Goal: Task Accomplishment & Management: Manage account settings

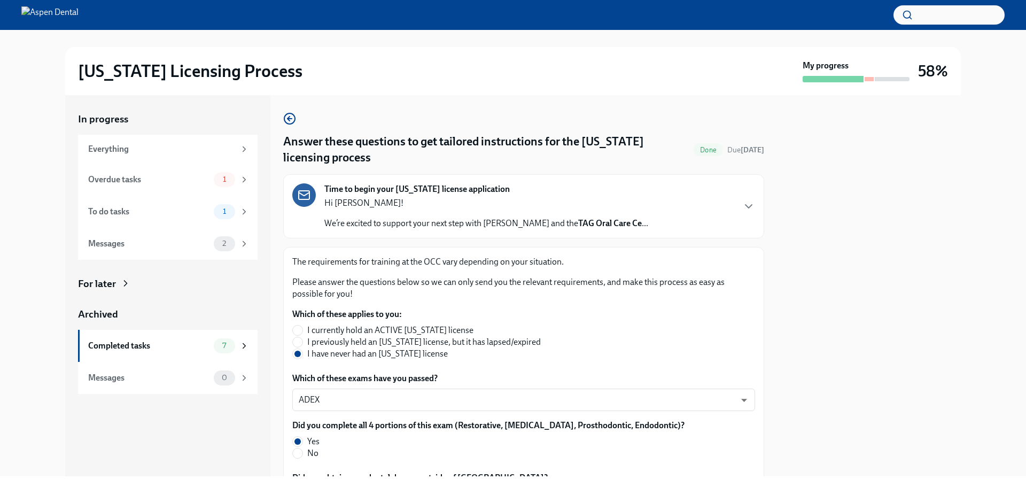
scroll to position [99, 0]
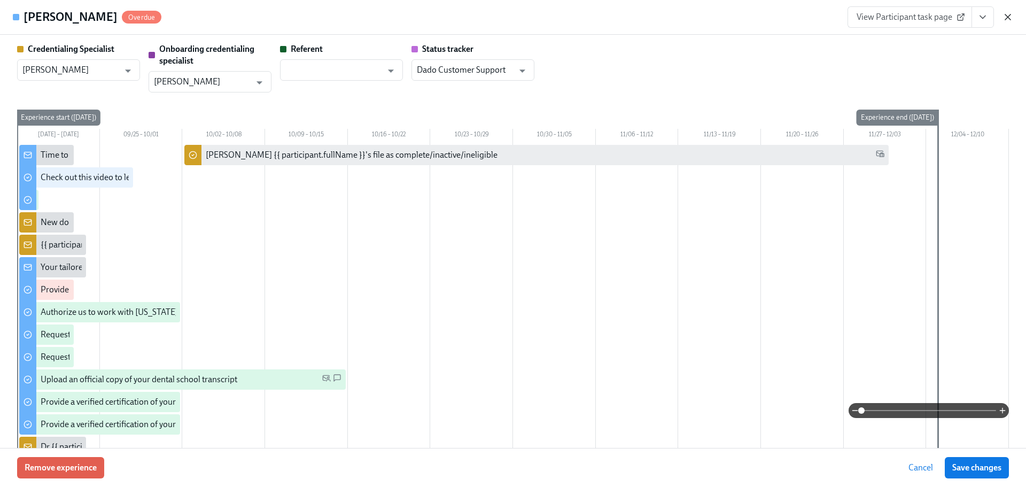
click at [1010, 17] on icon "button" at bounding box center [1008, 17] width 11 height 11
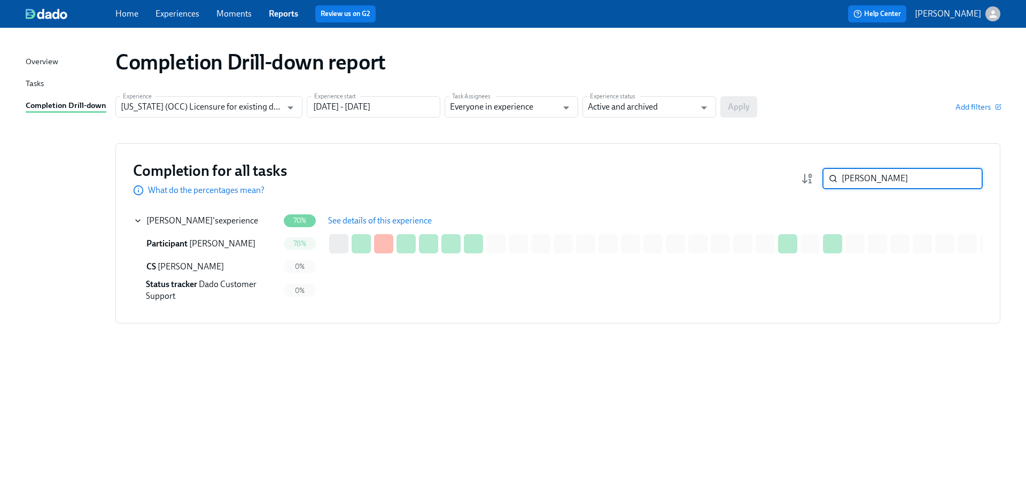
drag, startPoint x: 904, startPoint y: 177, endPoint x: 835, endPoint y: 177, distance: 68.9
click at [835, 177] on div "[PERSON_NAME] ​" at bounding box center [903, 178] width 160 height 21
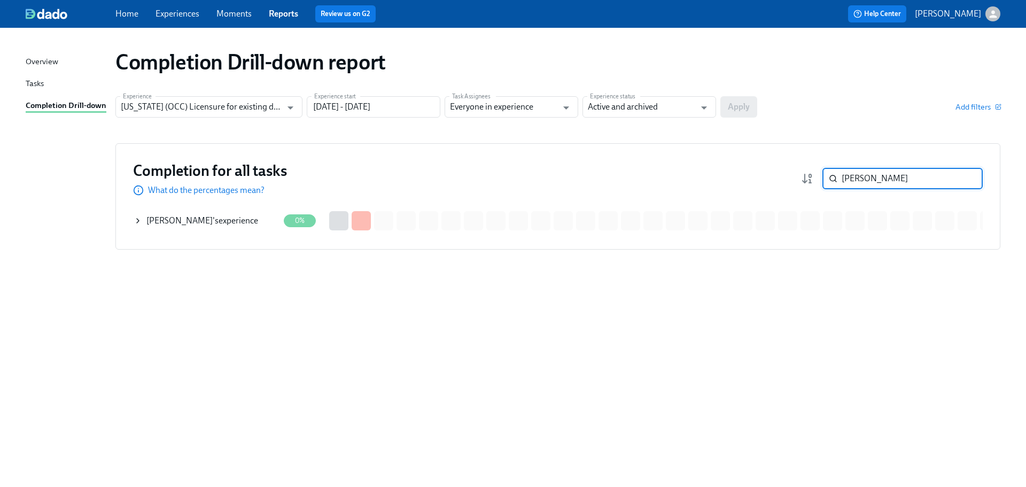
drag, startPoint x: 228, startPoint y: 216, endPoint x: 244, endPoint y: 217, distance: 16.0
click at [228, 216] on div "[PERSON_NAME] 's experience" at bounding box center [202, 221] width 112 height 12
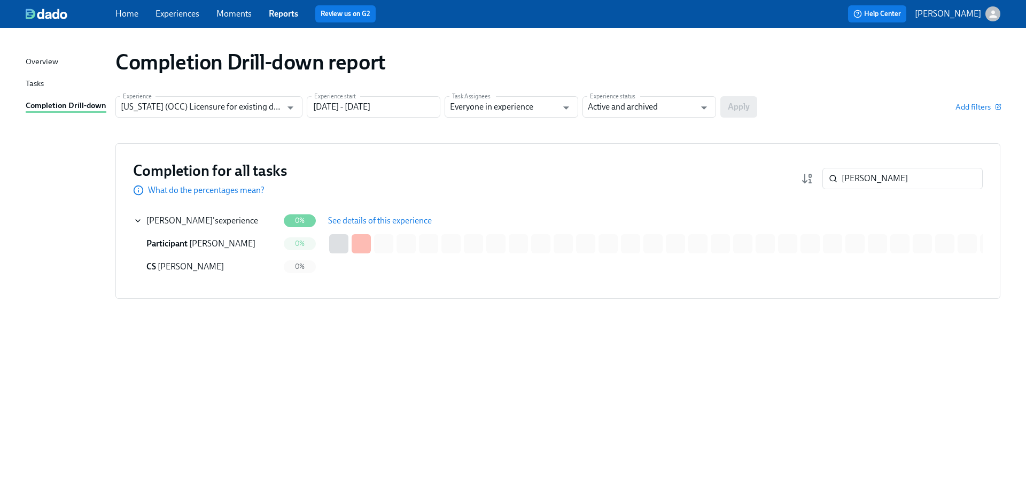
click at [355, 216] on span "See details of this experience" at bounding box center [380, 220] width 104 height 11
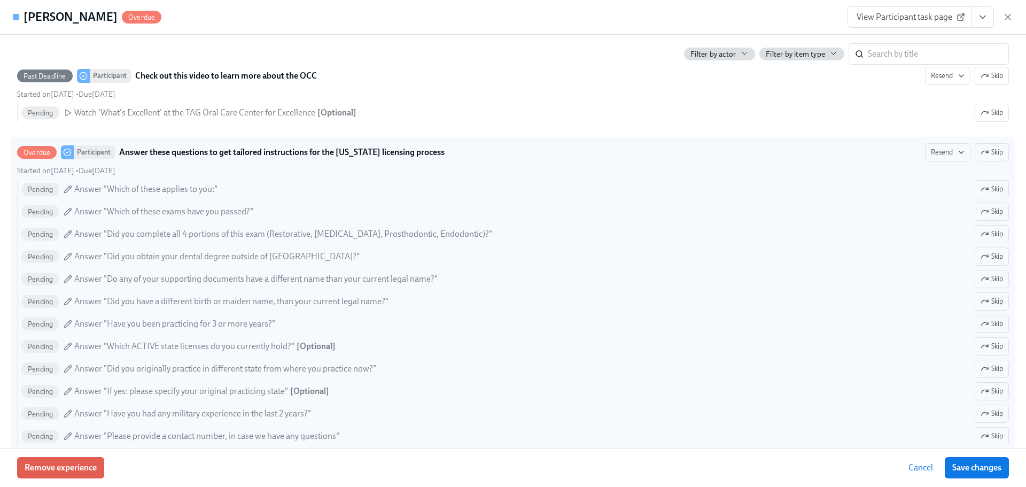
scroll to position [428, 0]
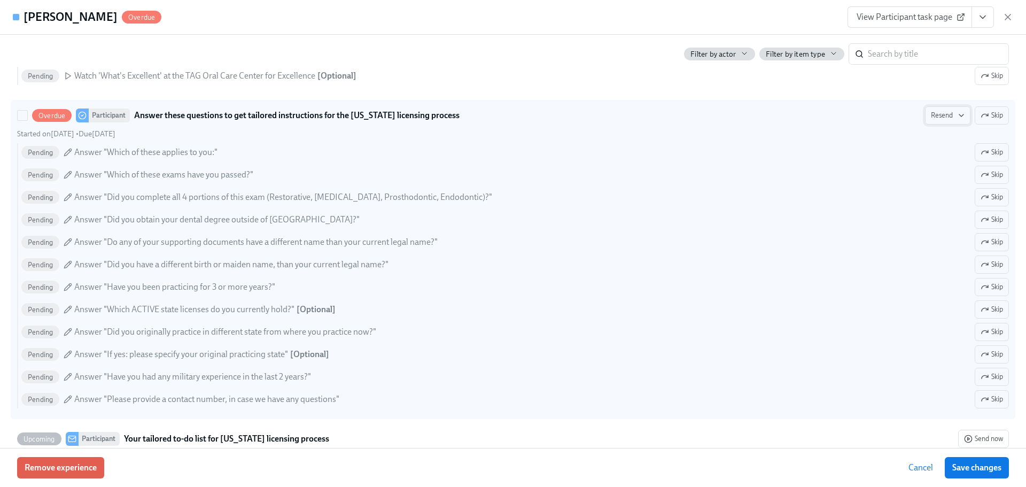
click at [937, 115] on span "Resend" at bounding box center [948, 115] width 34 height 11
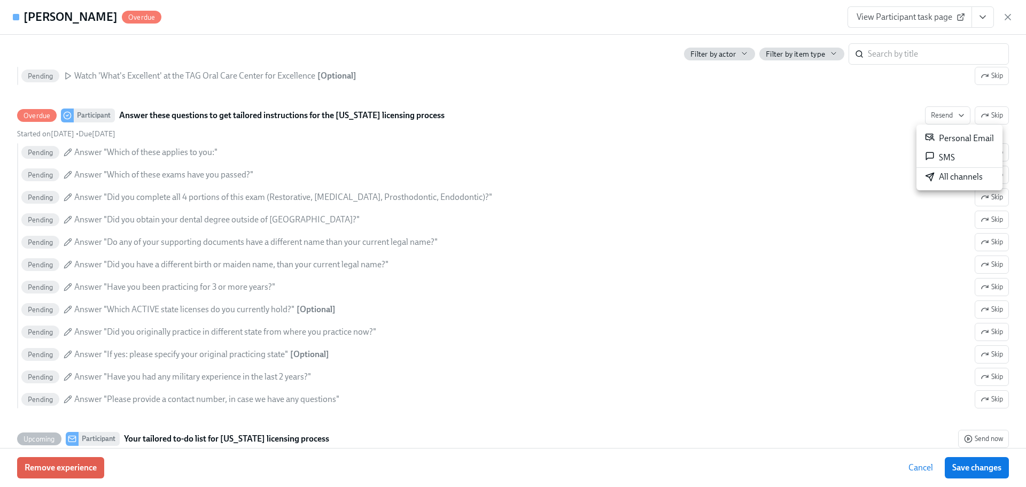
click at [944, 180] on div "All channels" at bounding box center [954, 177] width 58 height 12
click at [1006, 16] on icon "button" at bounding box center [1007, 16] width 5 height 5
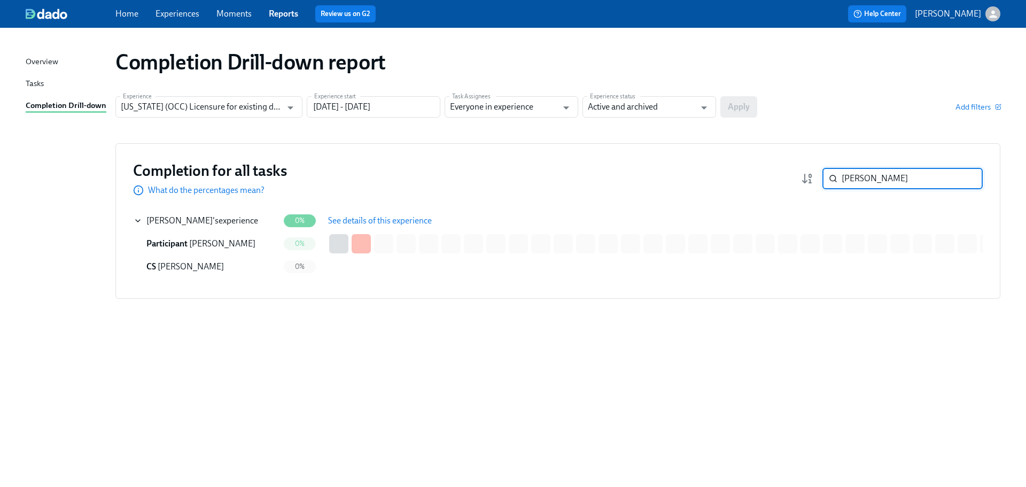
drag, startPoint x: 823, startPoint y: 170, endPoint x: 793, endPoint y: 170, distance: 29.9
click at [793, 170] on div "Completion for all tasks What do the percentages mean? [PERSON_NAME] ​" at bounding box center [558, 178] width 850 height 35
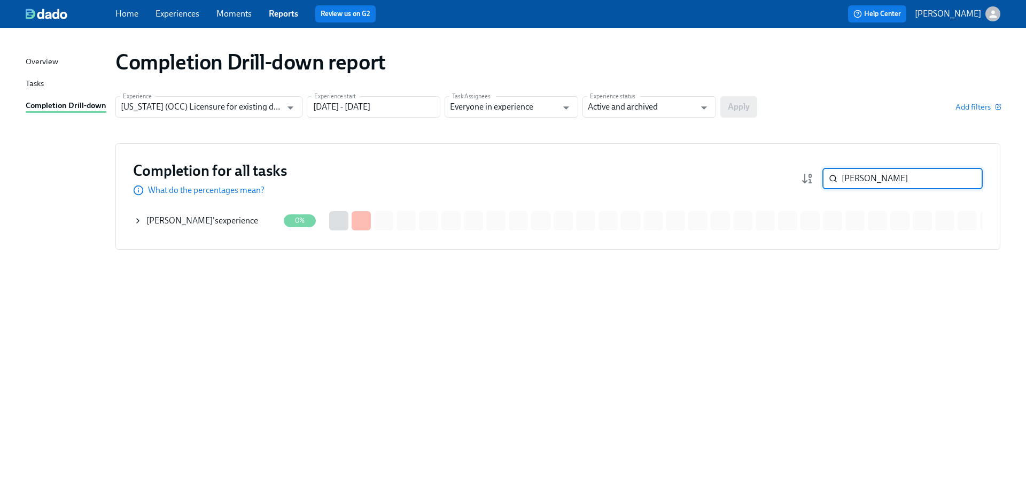
type input "[PERSON_NAME]"
click at [236, 222] on div "[PERSON_NAME] 's experience" at bounding box center [202, 221] width 112 height 12
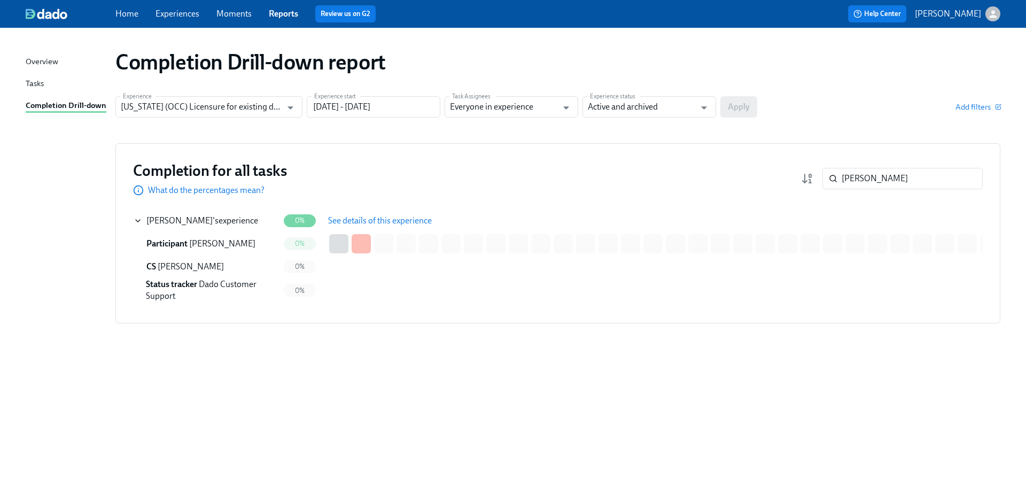
click at [417, 218] on span "See details of this experience" at bounding box center [380, 220] width 104 height 11
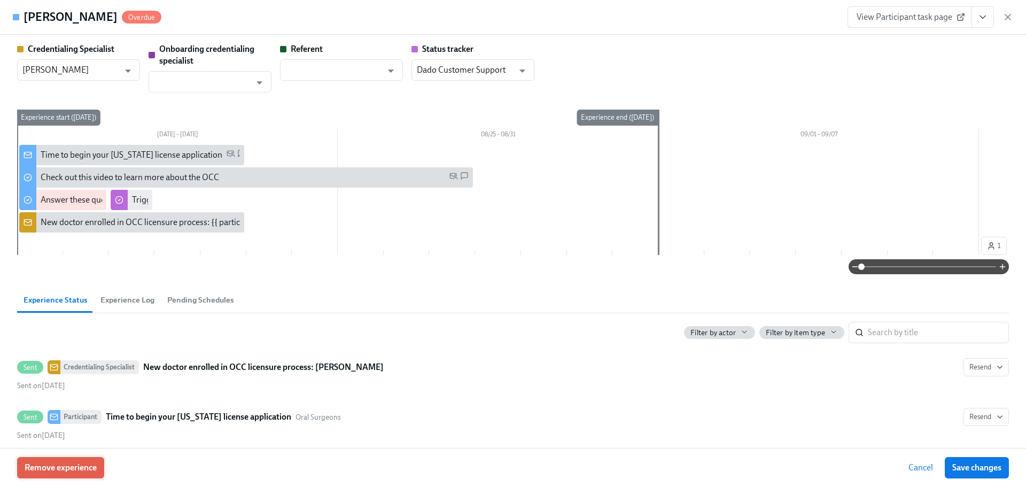
click at [76, 469] on span "Remove experience" at bounding box center [61, 467] width 72 height 11
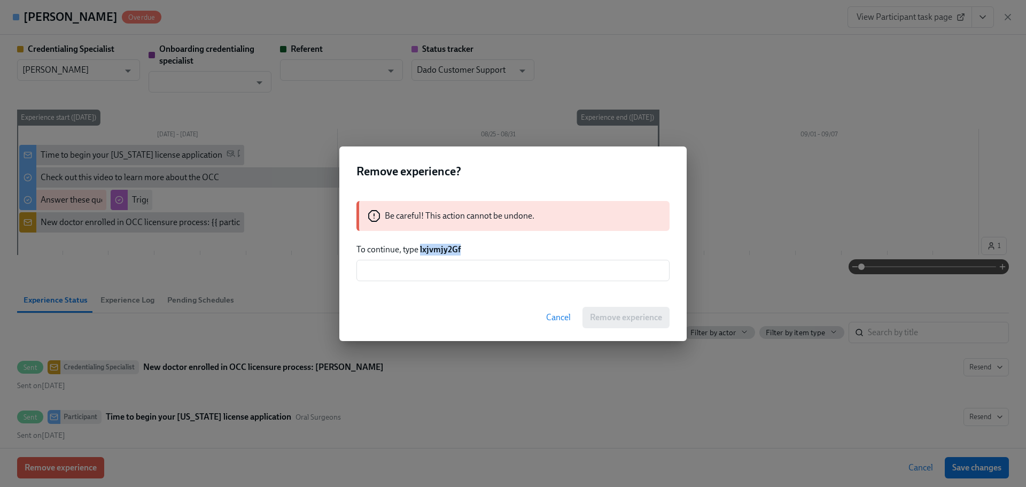
drag, startPoint x: 470, startPoint y: 248, endPoint x: 420, endPoint y: 252, distance: 50.4
click at [420, 252] on p "To continue, type lxjvmjy2Gf" at bounding box center [512, 250] width 313 height 12
copy strong "lxjvmjy2Gf"
click at [440, 268] on input "text" at bounding box center [512, 270] width 313 height 21
paste input "lxjvmjy2Gf"
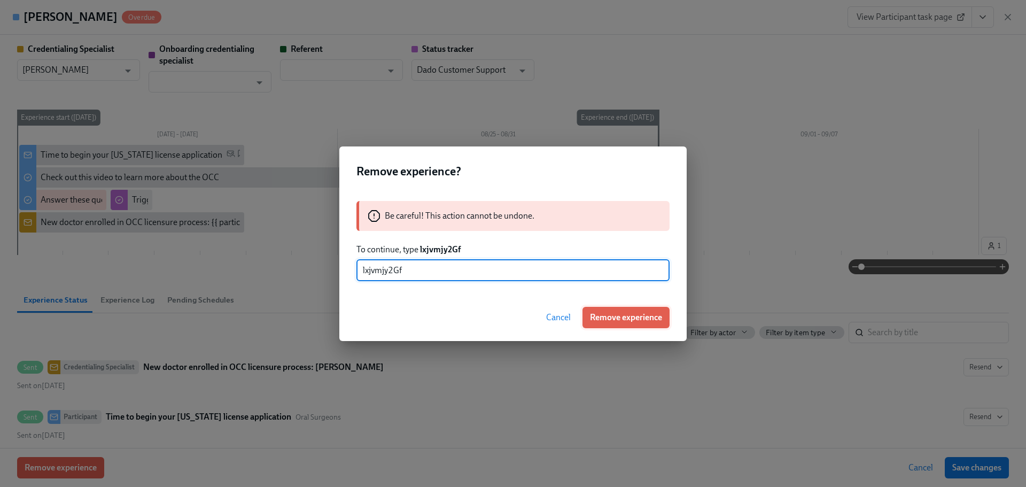
type input "lxjvmjy2Gf"
click at [633, 320] on span "Remove experience" at bounding box center [626, 317] width 72 height 11
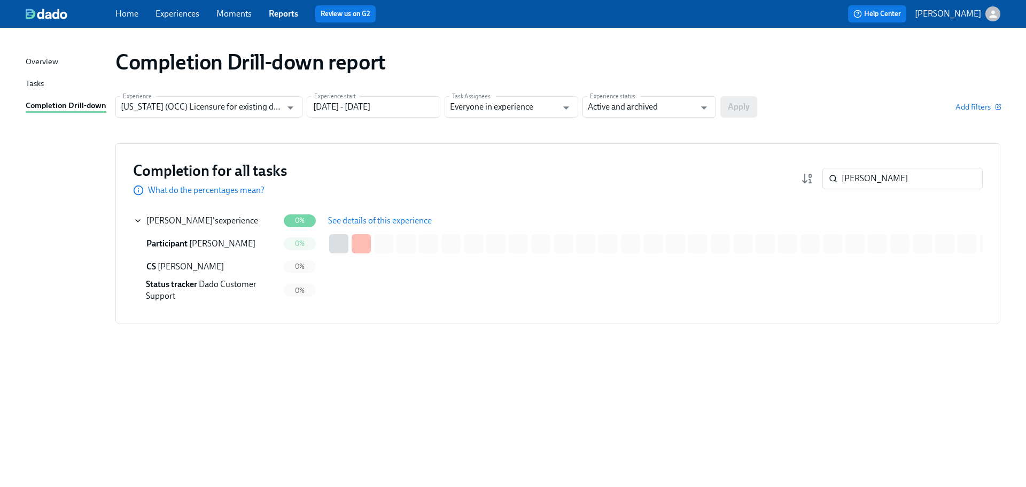
click at [481, 421] on div "Completion Drill-down report Experience [US_STATE] (OCC) Licensure for existing…" at bounding box center [513, 251] width 975 height 421
